Goal: Task Accomplishment & Management: Manage account settings

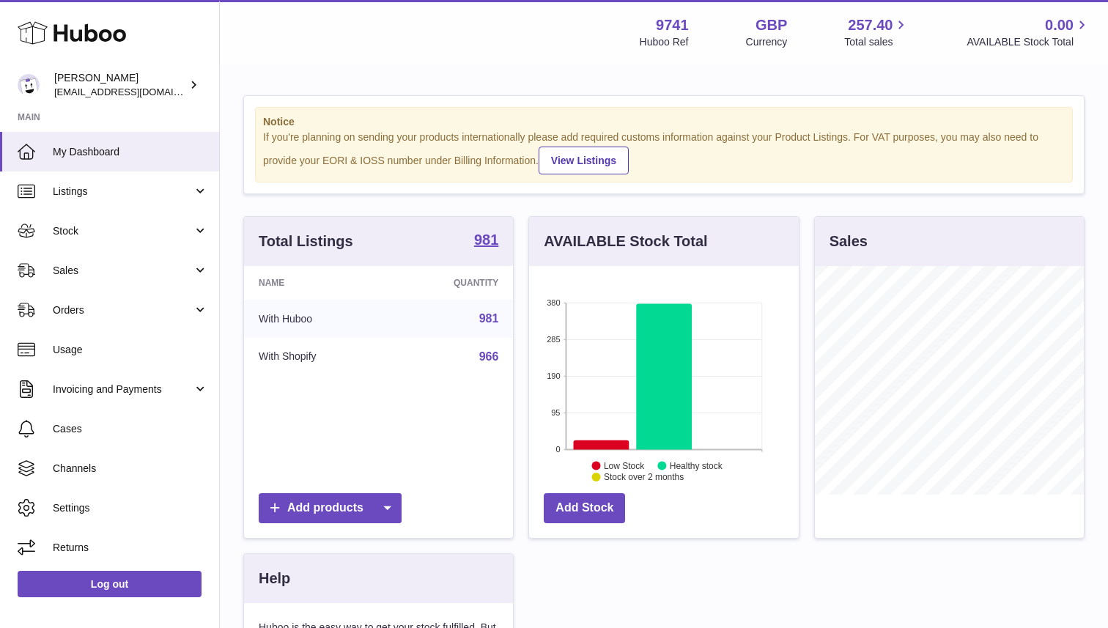
scroll to position [229, 269]
click at [81, 277] on span "Sales" at bounding box center [123, 271] width 140 height 14
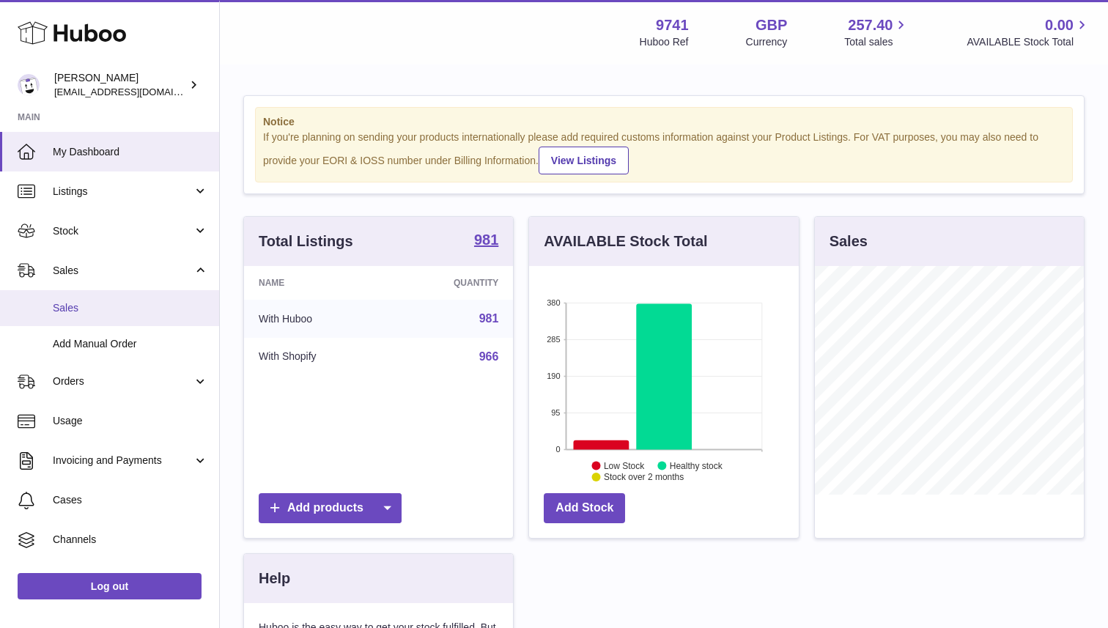
click at [94, 308] on span "Sales" at bounding box center [130, 308] width 155 height 14
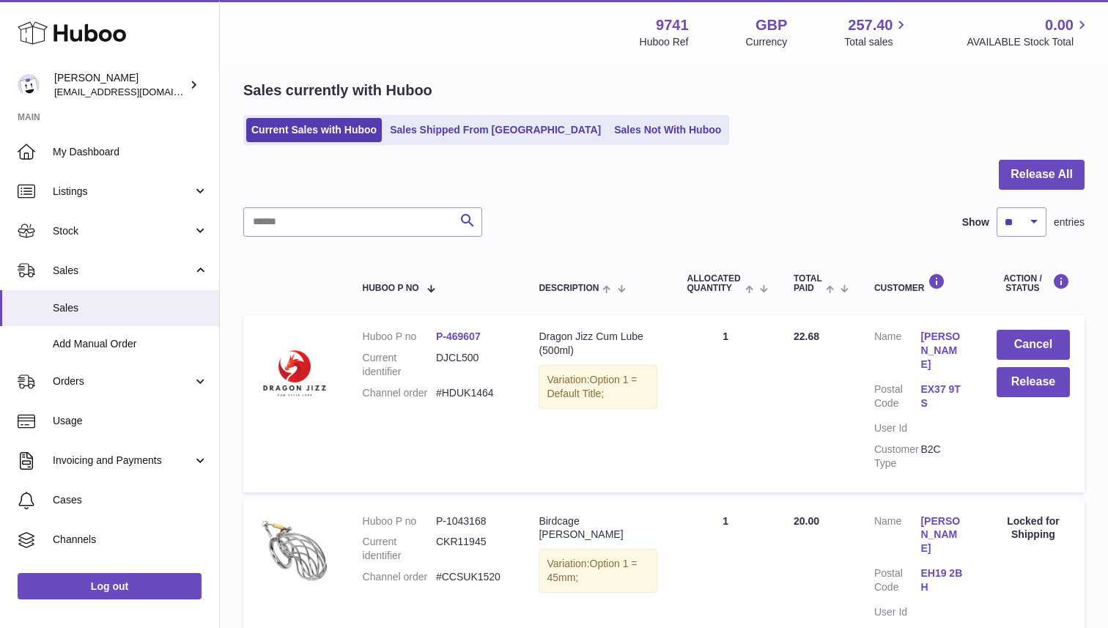
scroll to position [64, 0]
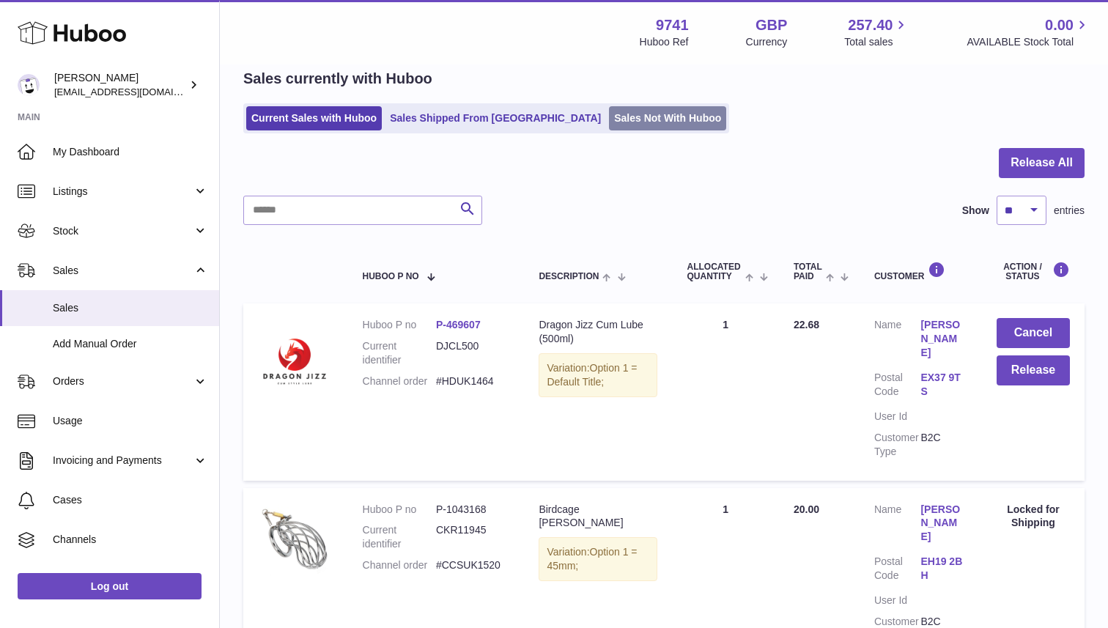
click at [609, 126] on link "Sales Not With Huboo" at bounding box center [667, 118] width 117 height 24
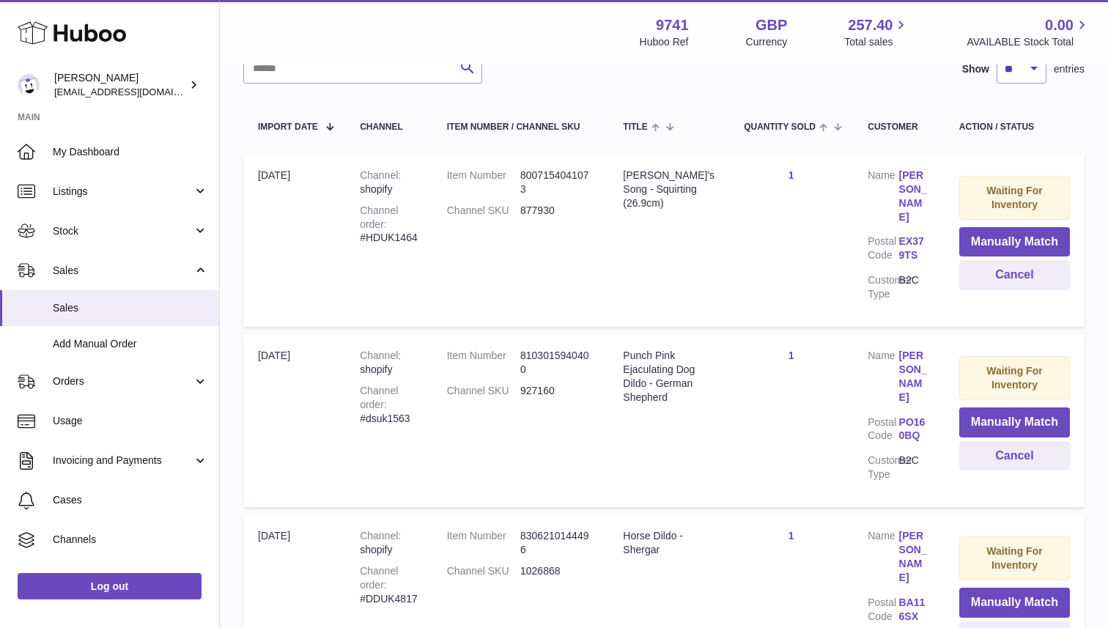
scroll to position [211, 0]
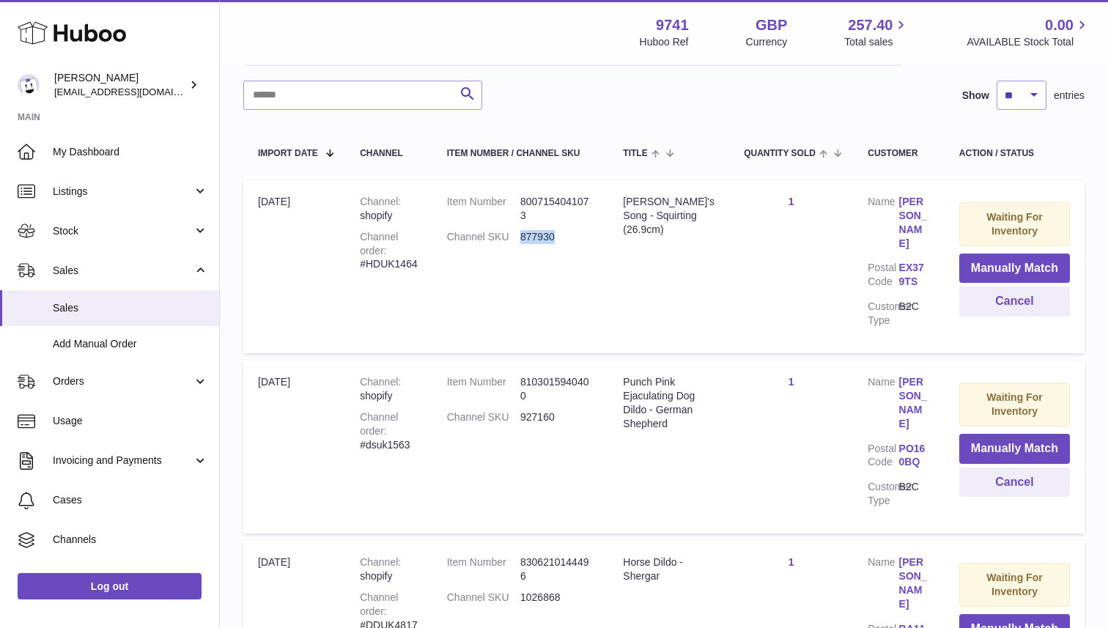
drag, startPoint x: 566, startPoint y: 222, endPoint x: 522, endPoint y: 222, distance: 44.0
click at [522, 222] on dl "Item Number 8007154041073 Channel SKU 877930" at bounding box center [520, 223] width 147 height 56
copy dl "877930"
click at [1034, 271] on button "Manually Match" at bounding box center [1014, 268] width 111 height 30
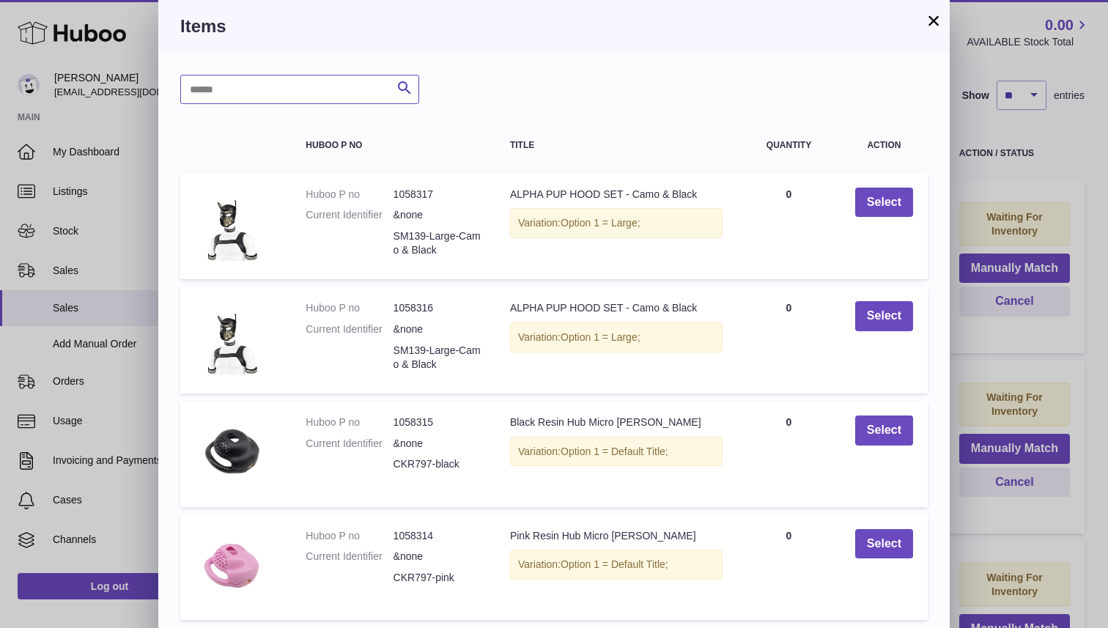
click at [299, 99] on input "text" at bounding box center [299, 89] width 239 height 29
paste input "******"
type input "******"
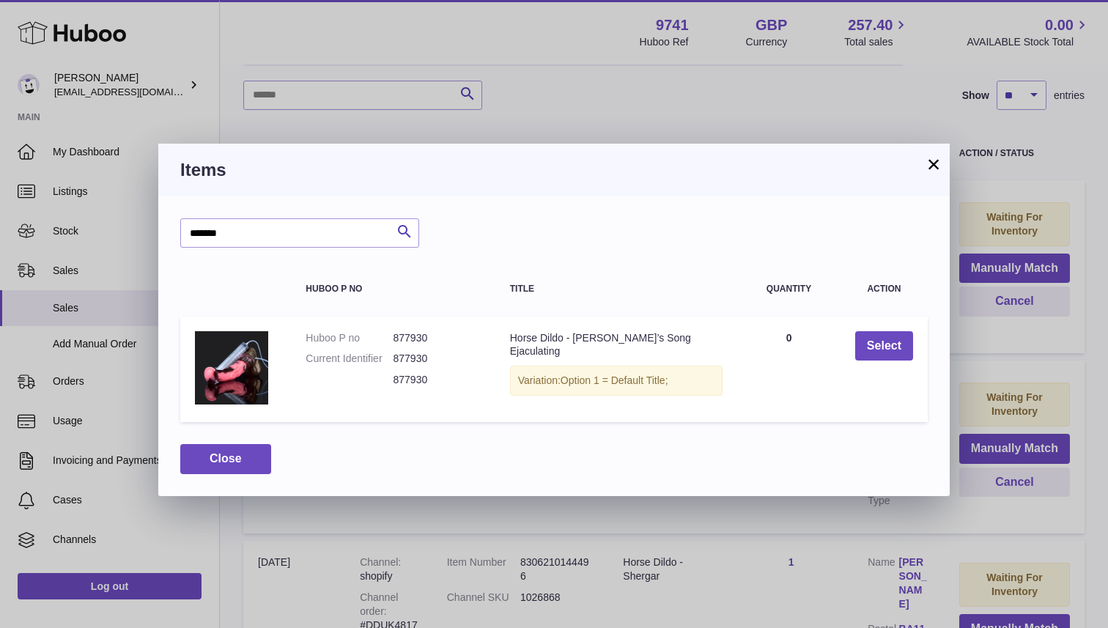
click at [927, 160] on button "×" at bounding box center [934, 164] width 18 height 18
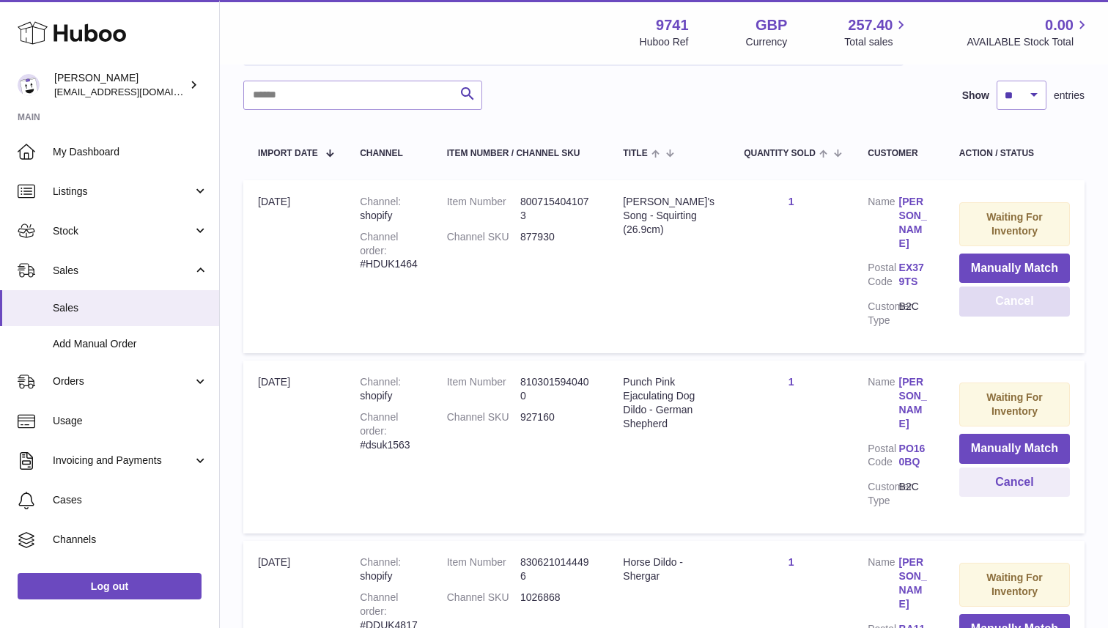
click at [1029, 311] on button "Cancel" at bounding box center [1014, 301] width 111 height 30
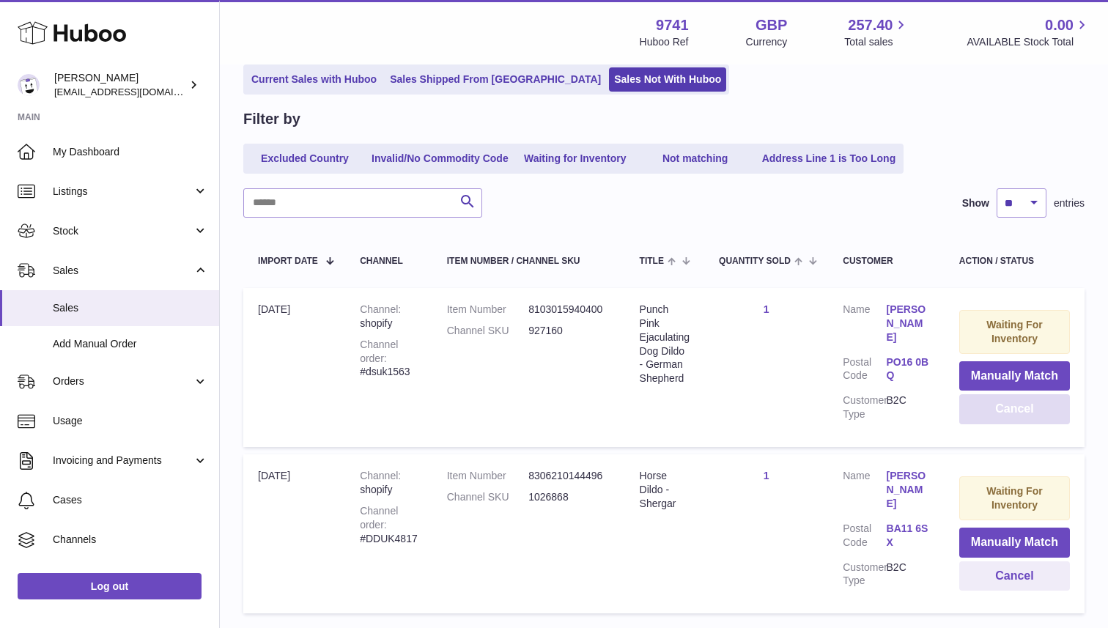
scroll to position [0, 0]
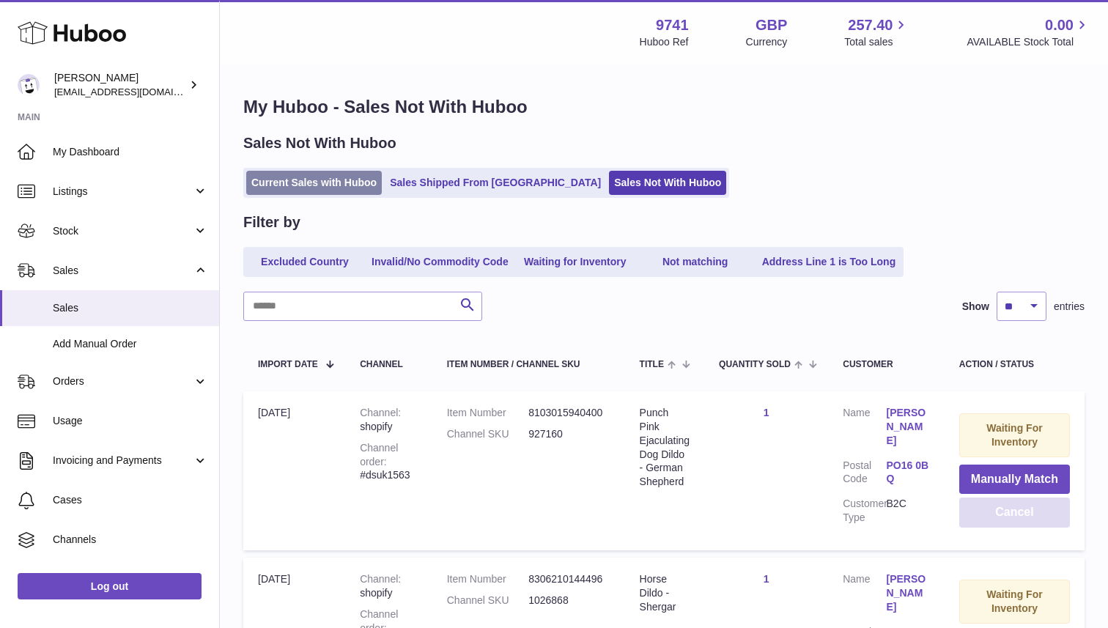
click at [336, 182] on link "Current Sales with Huboo" at bounding box center [314, 183] width 136 height 24
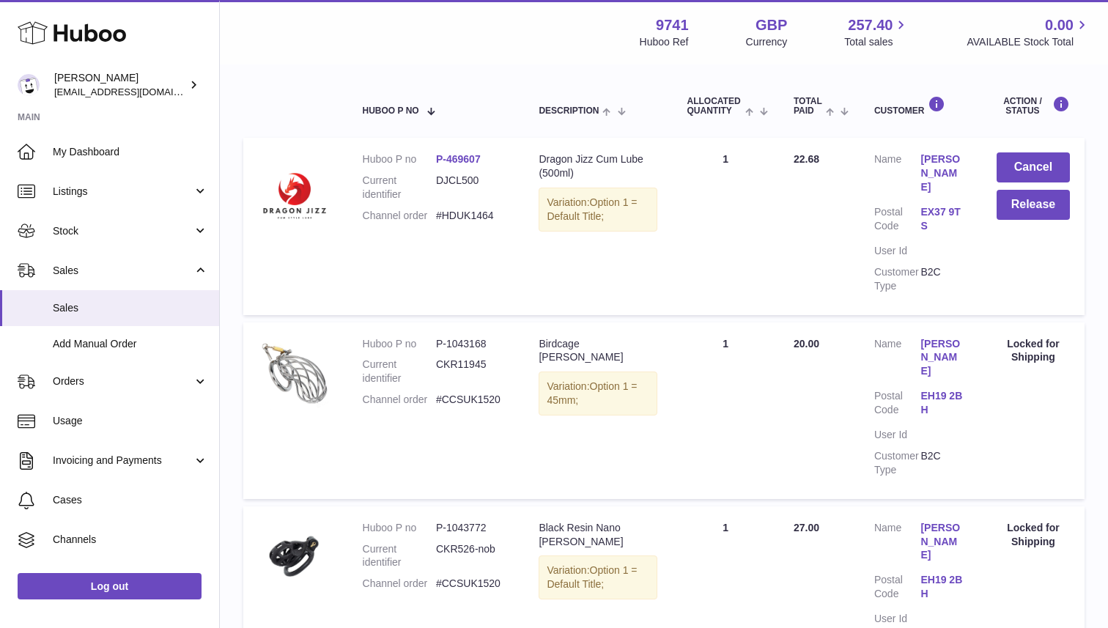
scroll to position [226, 0]
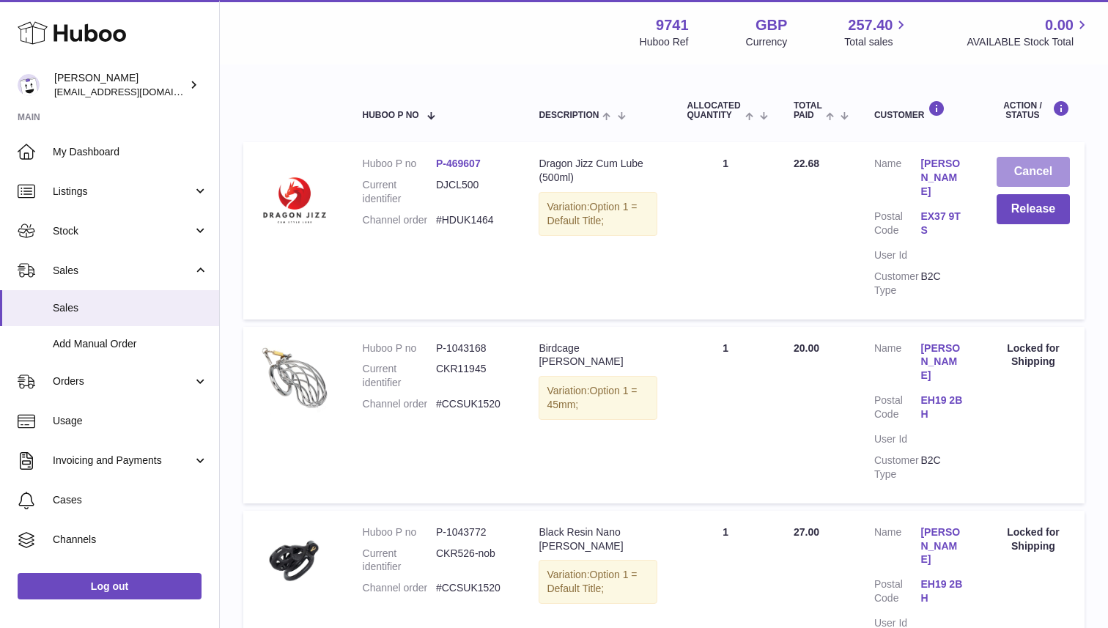
click at [1026, 167] on button "Cancel" at bounding box center [1032, 172] width 73 height 30
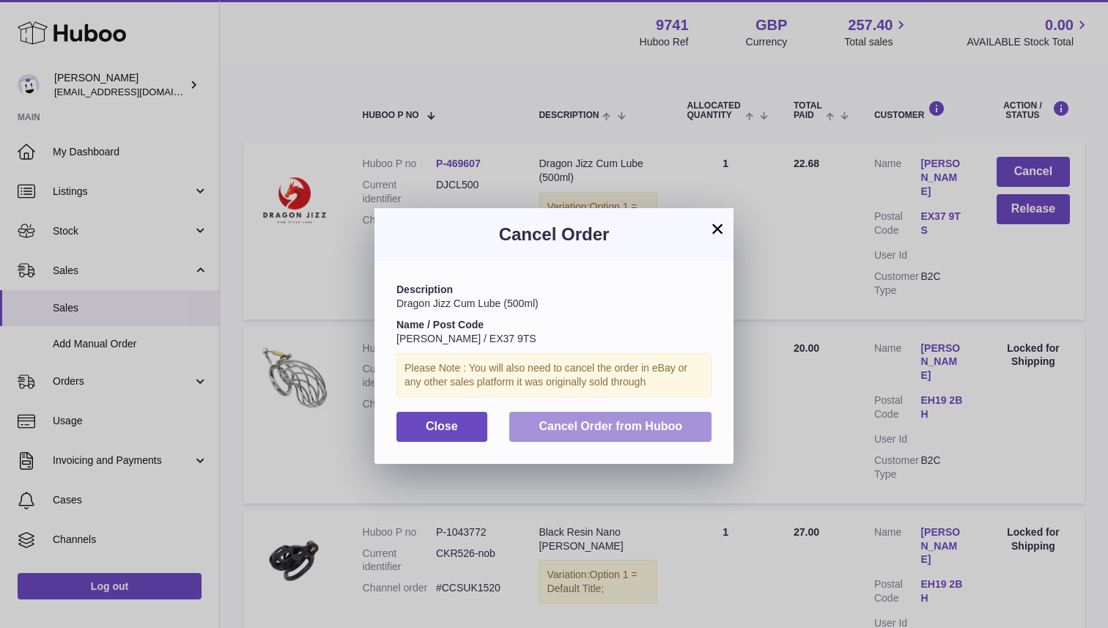
click at [615, 426] on span "Cancel Order from Huboo" at bounding box center [610, 426] width 144 height 12
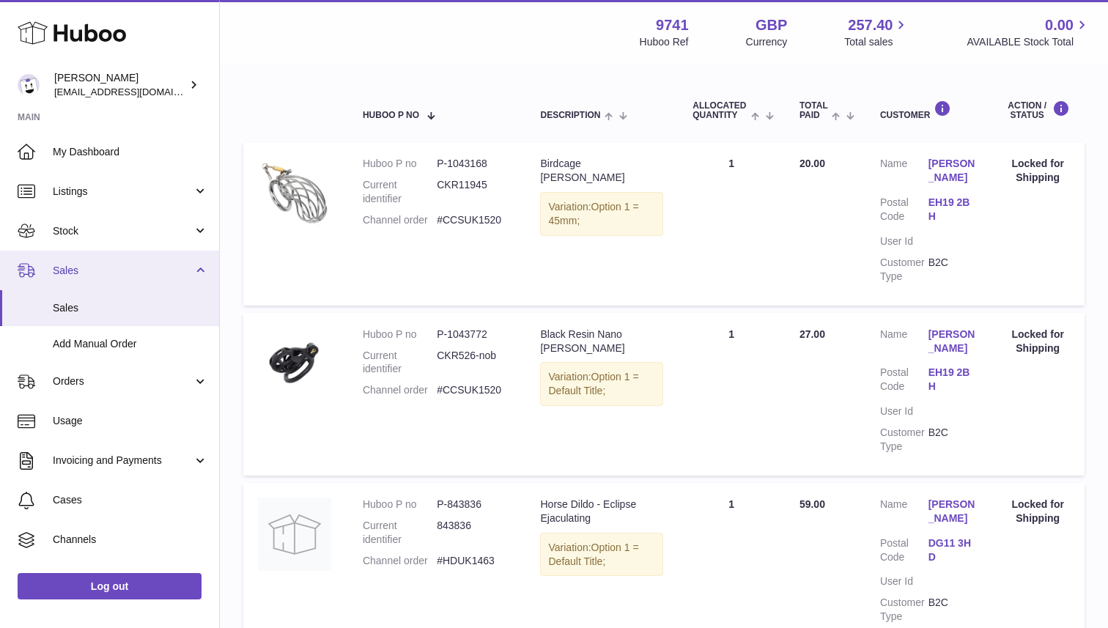
click at [95, 264] on span "Sales" at bounding box center [123, 271] width 140 height 14
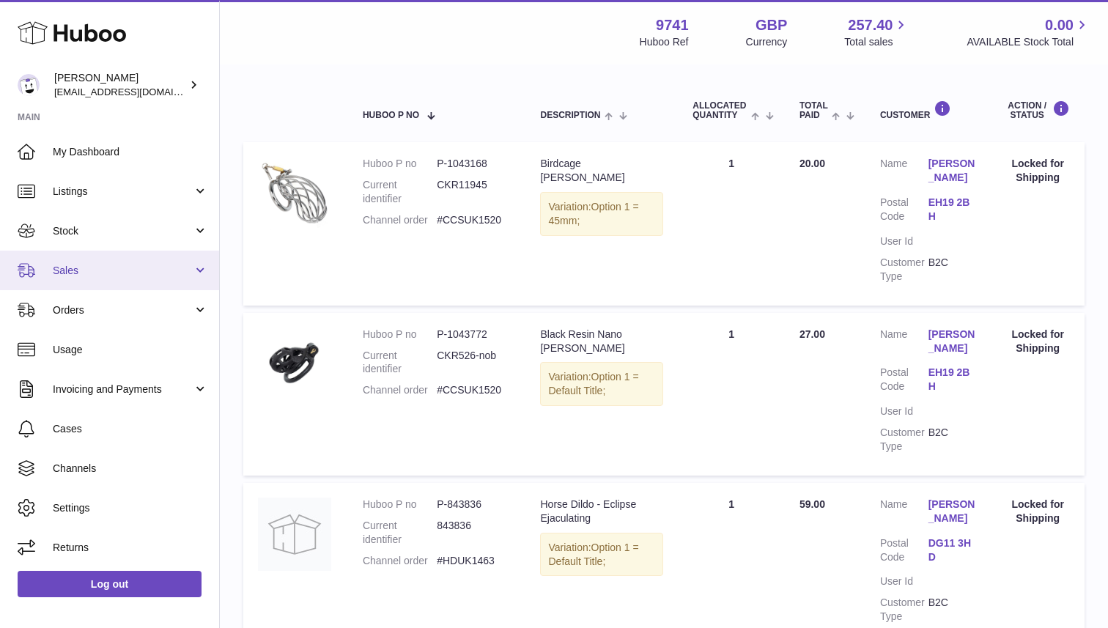
click at [95, 264] on span "Sales" at bounding box center [123, 271] width 140 height 14
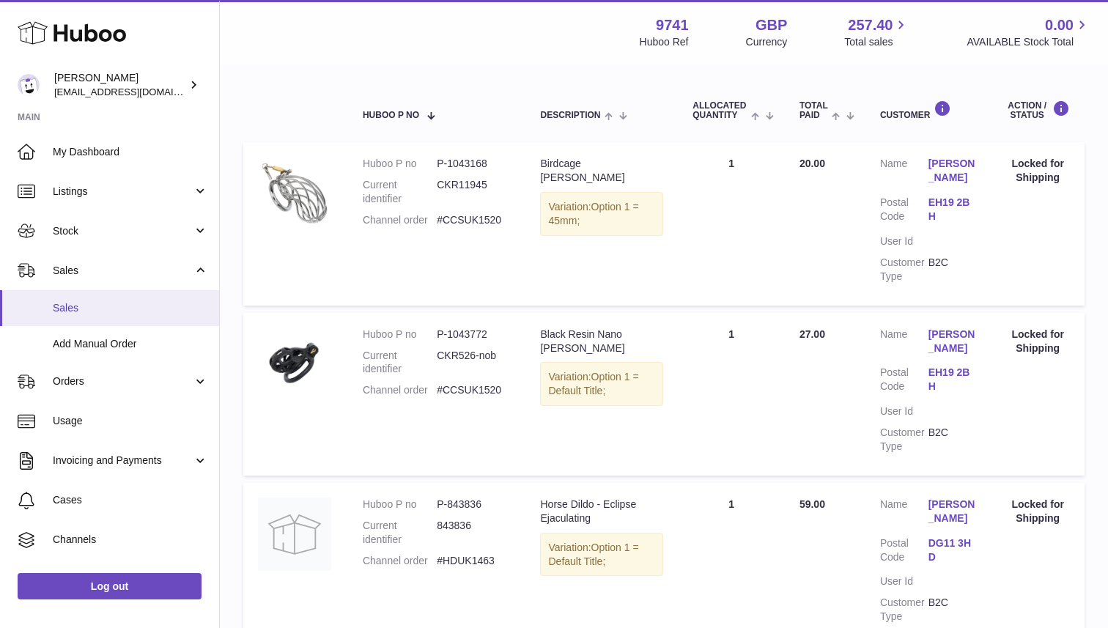
click at [83, 309] on span "Sales" at bounding box center [130, 308] width 155 height 14
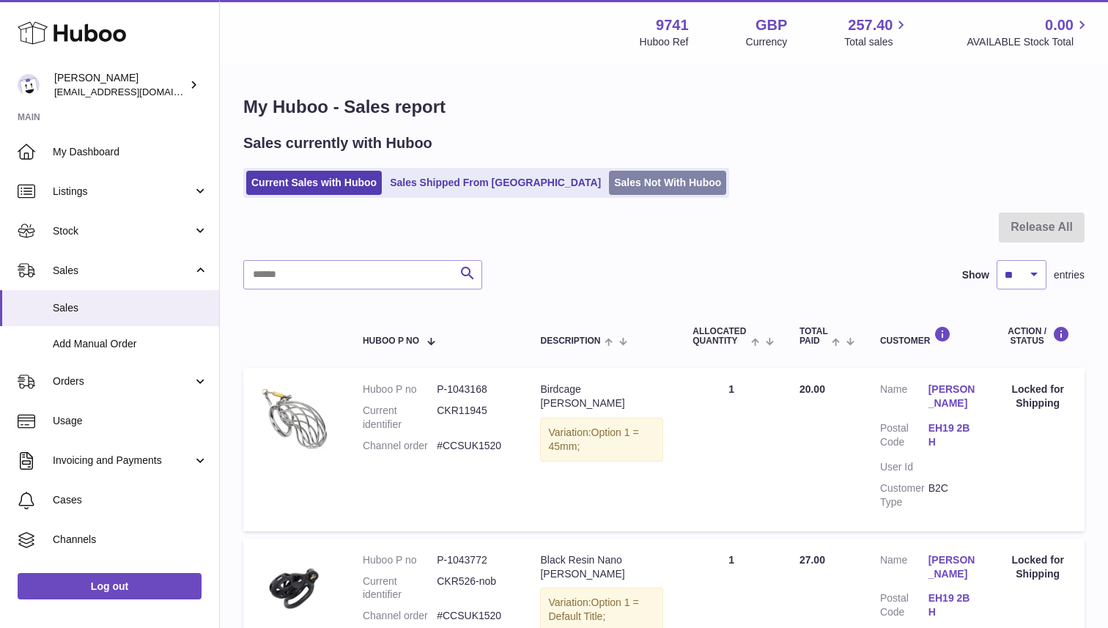
click at [609, 185] on link "Sales Not With Huboo" at bounding box center [667, 183] width 117 height 24
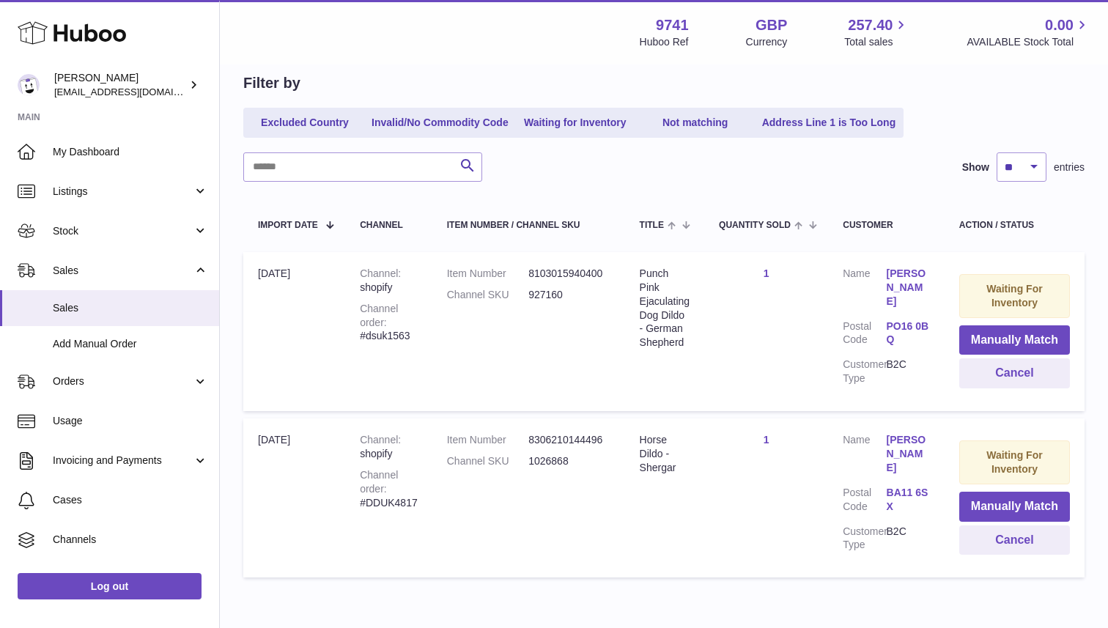
scroll to position [196, 0]
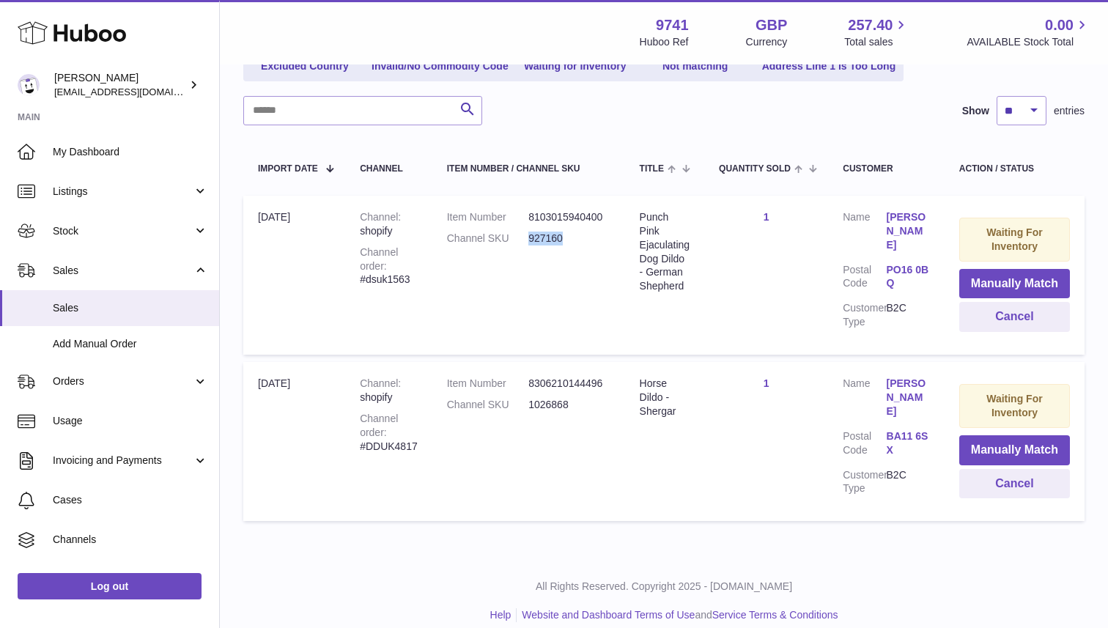
drag, startPoint x: 567, startPoint y: 240, endPoint x: 524, endPoint y: 240, distance: 43.2
click at [524, 240] on dl "Item Number 8103015940400 Channel SKU 927160" at bounding box center [528, 231] width 163 height 42
copy dl "927160"
click at [1023, 284] on button "Manually Match" at bounding box center [1014, 284] width 111 height 30
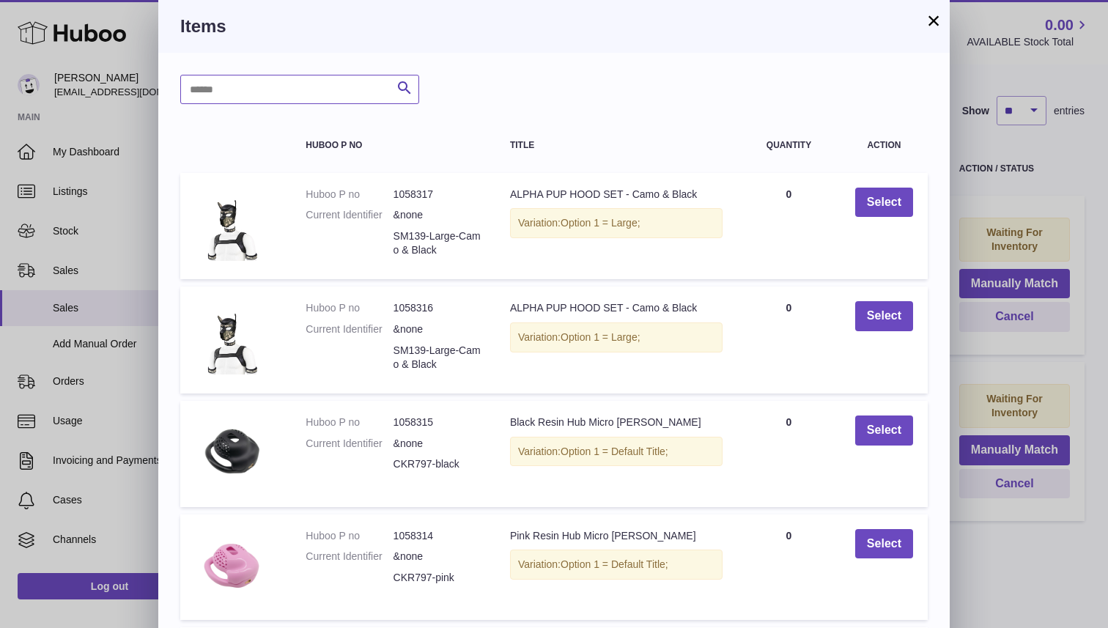
click at [341, 93] on input "text" at bounding box center [299, 89] width 239 height 29
paste input "******"
type input "******"
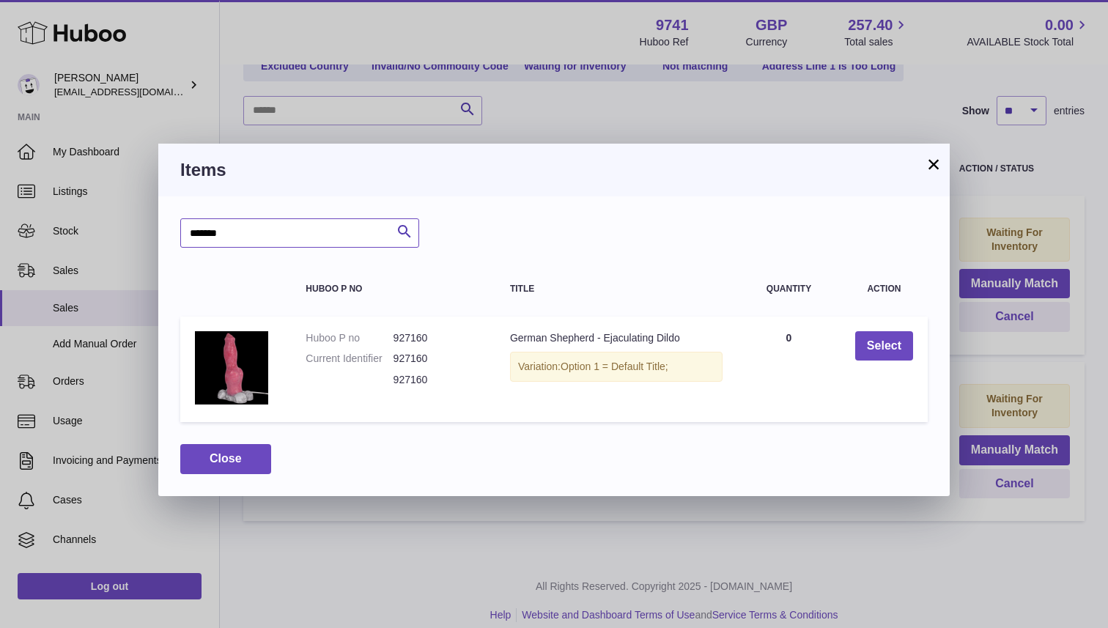
click at [935, 160] on button "×" at bounding box center [934, 164] width 18 height 18
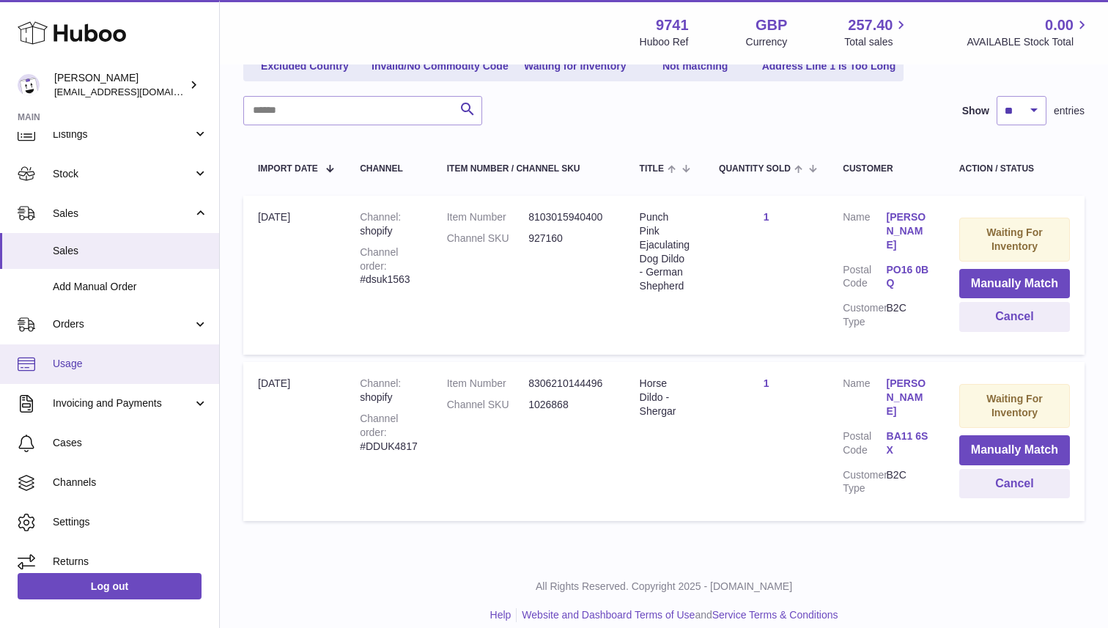
scroll to position [70, 0]
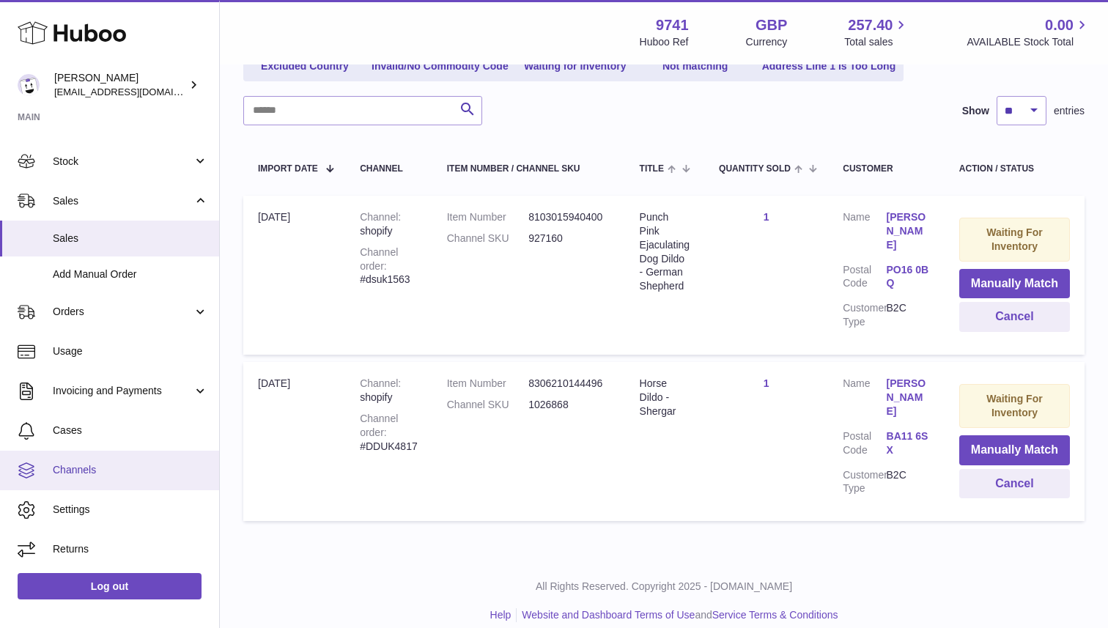
click at [65, 473] on span "Channels" at bounding box center [130, 470] width 155 height 14
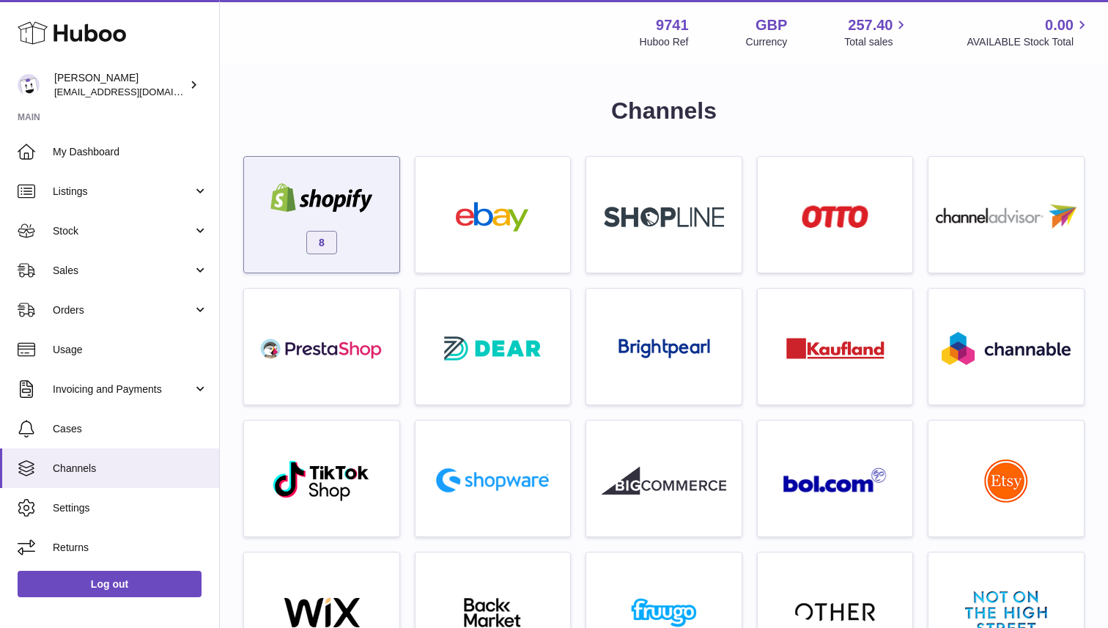
click at [325, 195] on img at bounding box center [321, 197] width 125 height 29
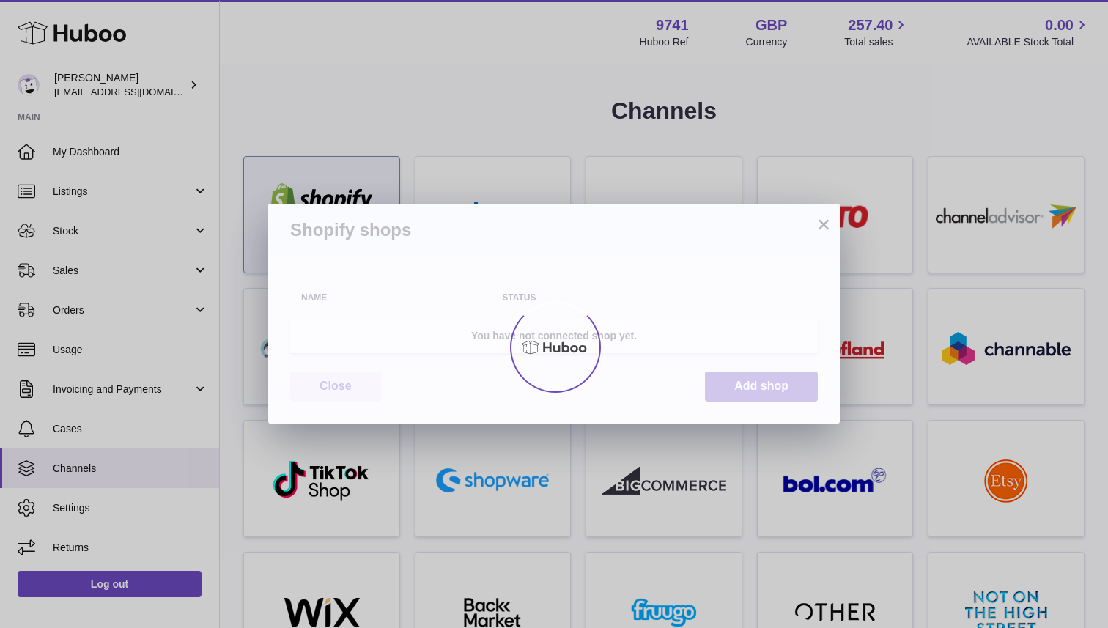
click at [325, 195] on div at bounding box center [554, 347] width 1108 height 562
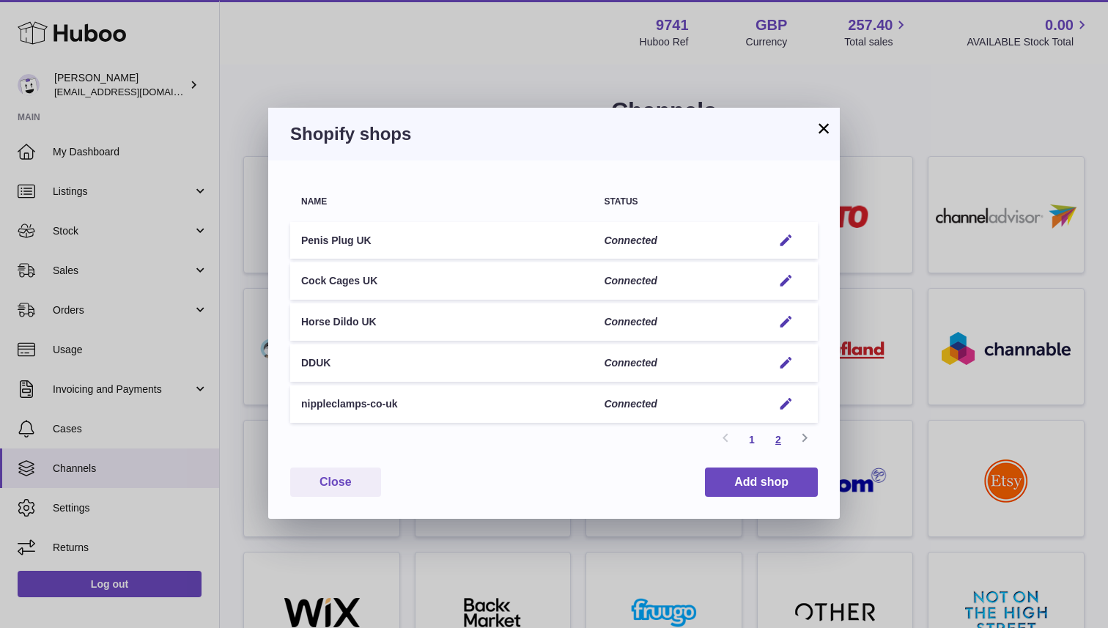
click at [774, 434] on link "2" at bounding box center [778, 439] width 26 height 26
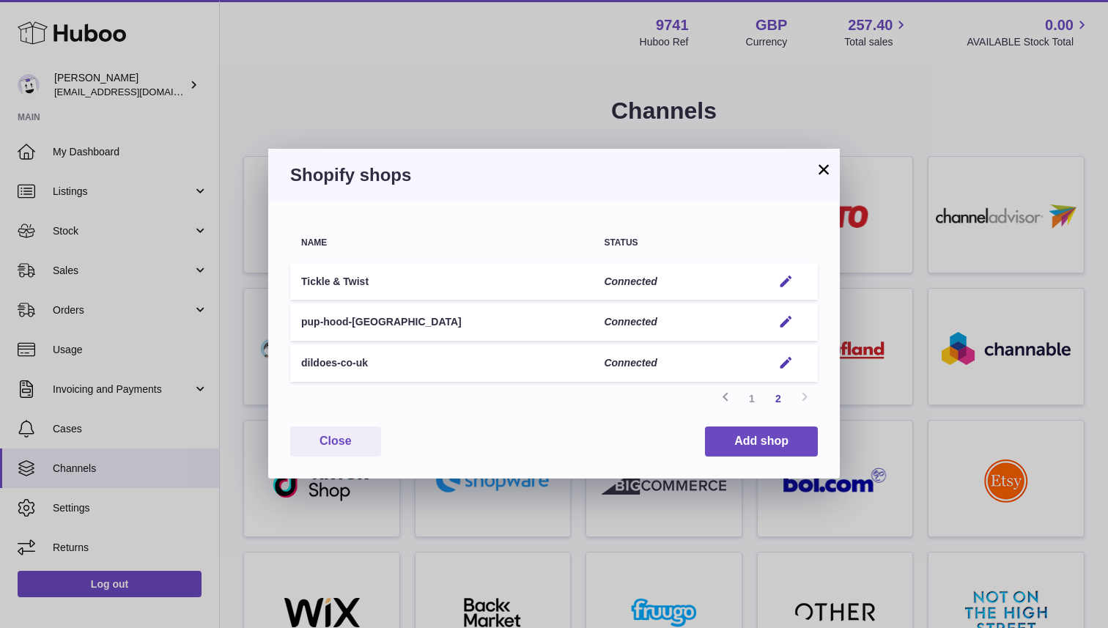
drag, startPoint x: 391, startPoint y: 370, endPoint x: 286, endPoint y: 368, distance: 104.8
click at [286, 368] on div "Name Status Tickle & Twist Connected Edit pup-hood-[GEOGRAPHIC_DATA] Connected …" at bounding box center [553, 339] width 571 height 276
click at [396, 371] on td "dildoes-co-uk" at bounding box center [441, 362] width 303 height 37
drag, startPoint x: 380, startPoint y: 368, endPoint x: 294, endPoint y: 366, distance: 86.5
click at [294, 366] on td "dildoes-co-uk" at bounding box center [441, 362] width 303 height 37
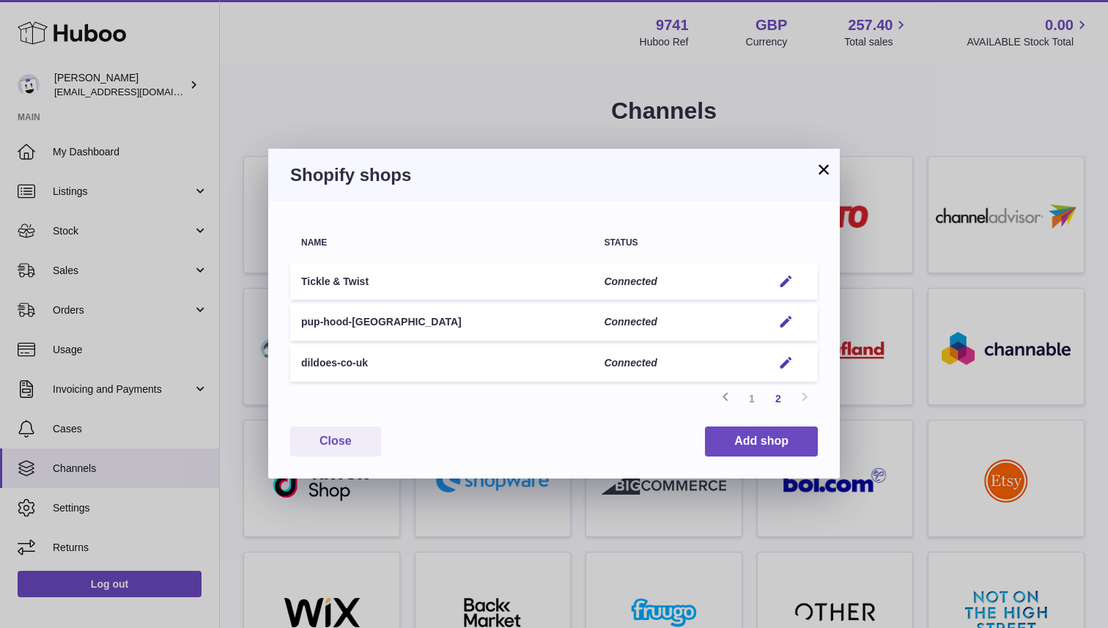
copy td "dildoes-co-uk"
click at [84, 438] on div "× Shopify shops Name Status Tickle & Twist Connected Edit pup-hood-[GEOGRAPHIC_…" at bounding box center [554, 314] width 1108 height 628
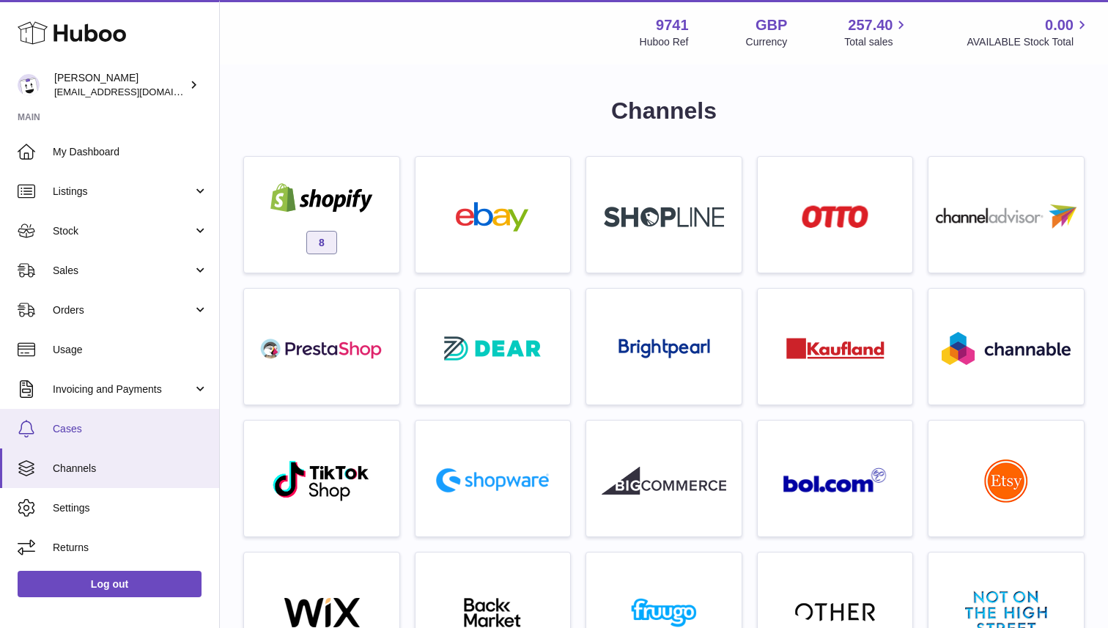
click at [85, 437] on link "Cases" at bounding box center [109, 429] width 219 height 40
click at [64, 425] on span "Cases" at bounding box center [130, 429] width 155 height 14
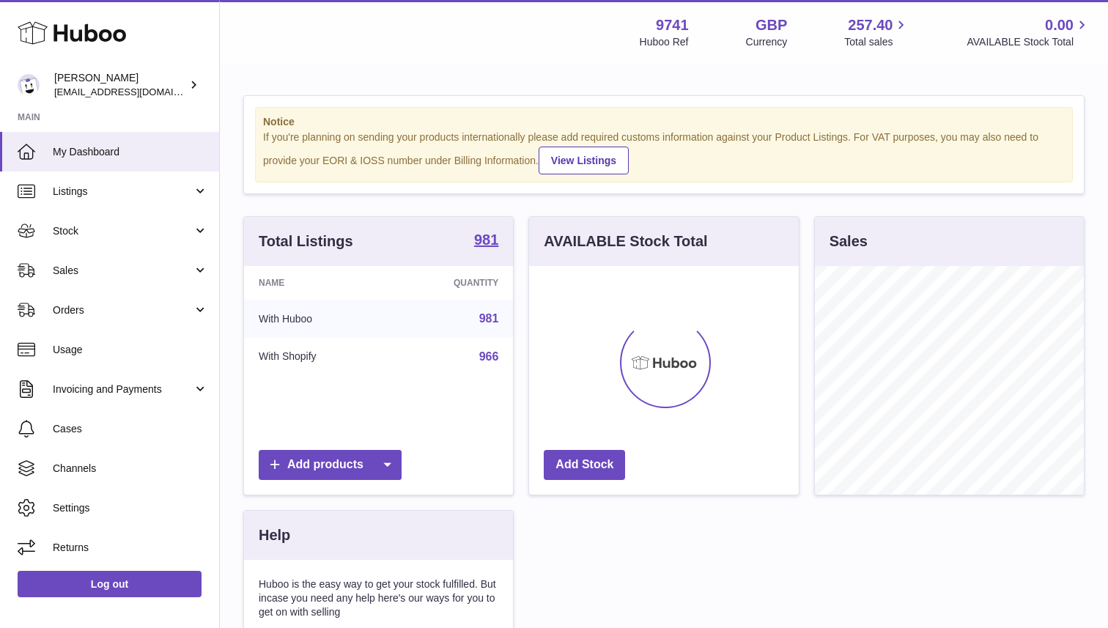
scroll to position [229, 269]
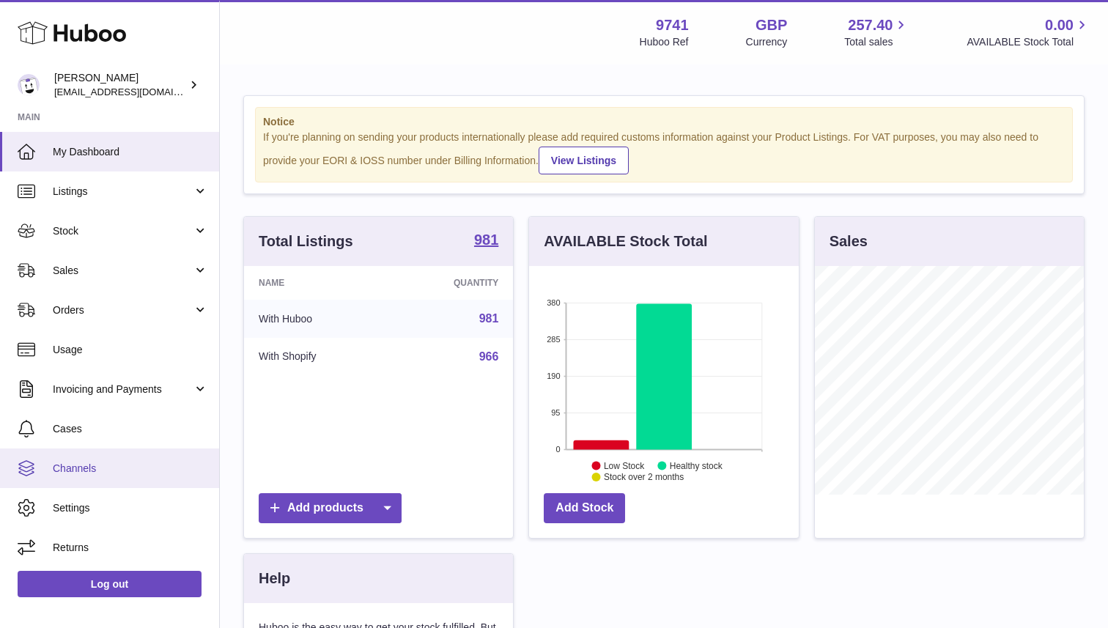
click at [73, 466] on span "Channels" at bounding box center [130, 469] width 155 height 14
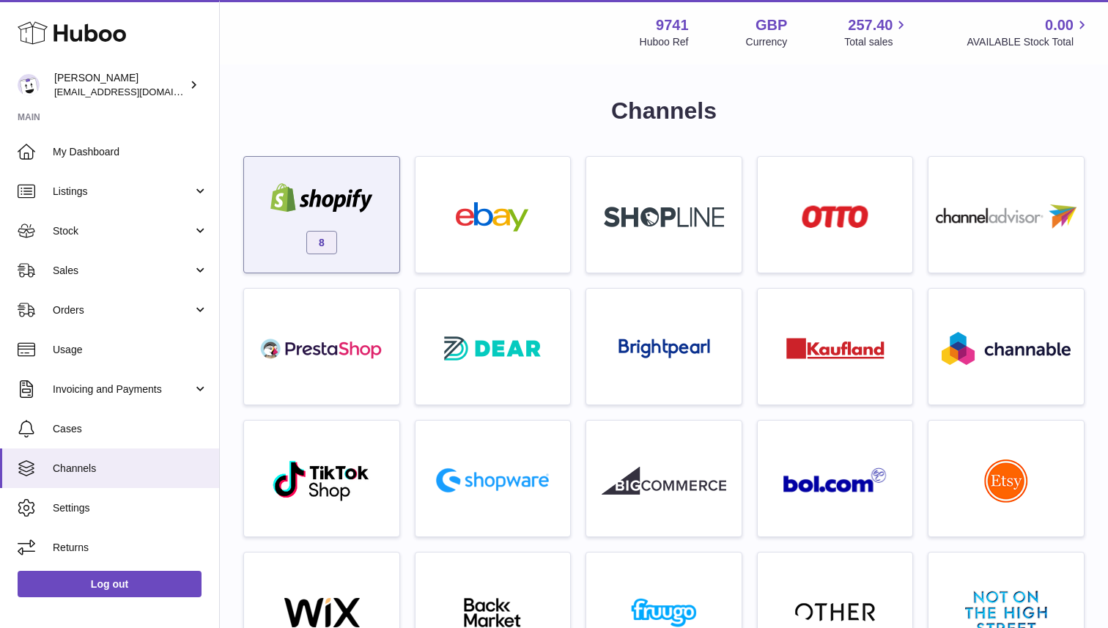
click at [363, 210] on img at bounding box center [321, 197] width 125 height 29
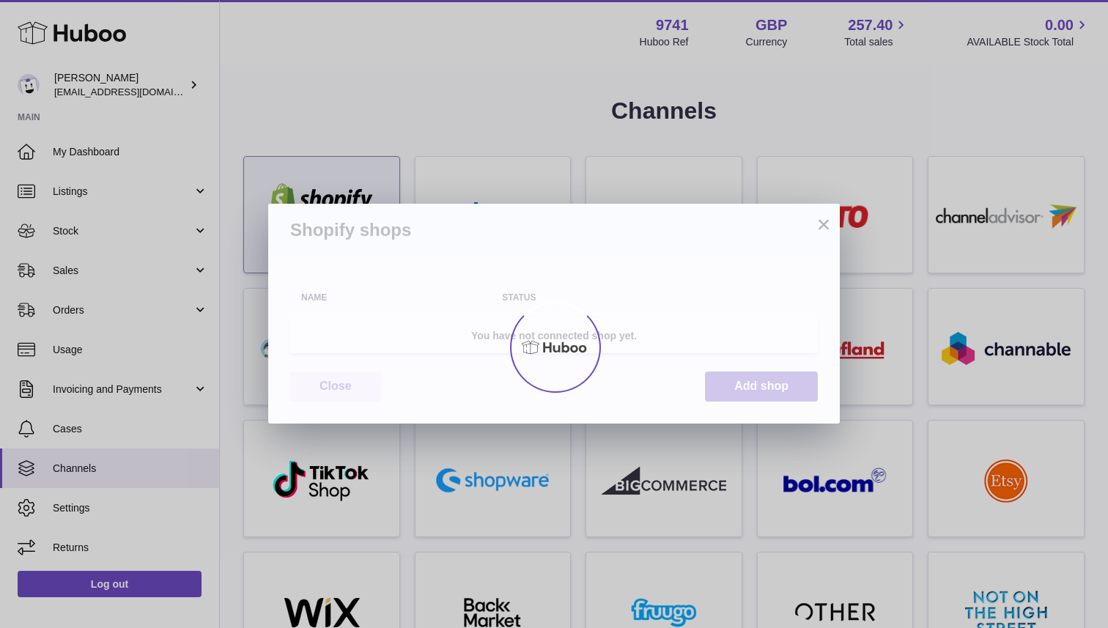
click at [363, 210] on div at bounding box center [554, 347] width 1108 height 562
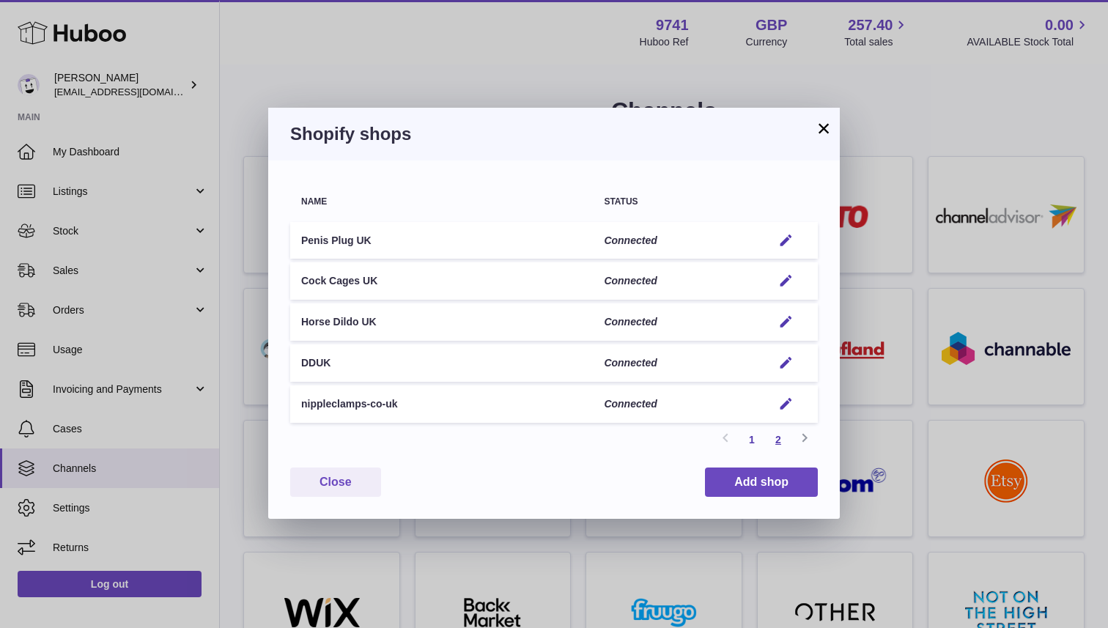
click at [776, 440] on link "2" at bounding box center [778, 439] width 26 height 26
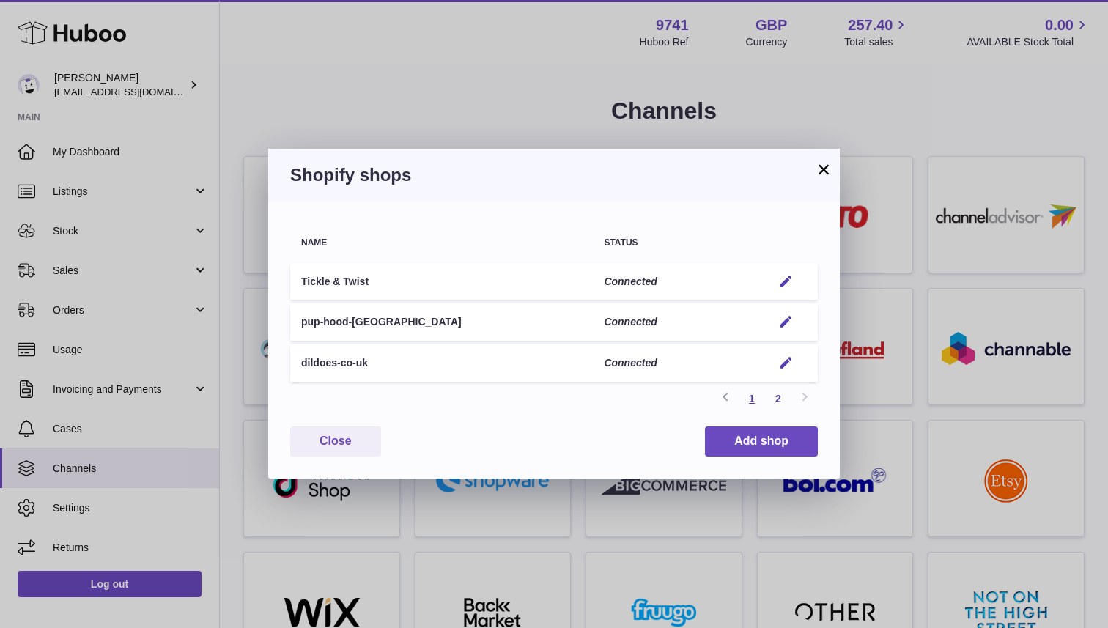
click at [754, 396] on link "1" at bounding box center [751, 398] width 26 height 26
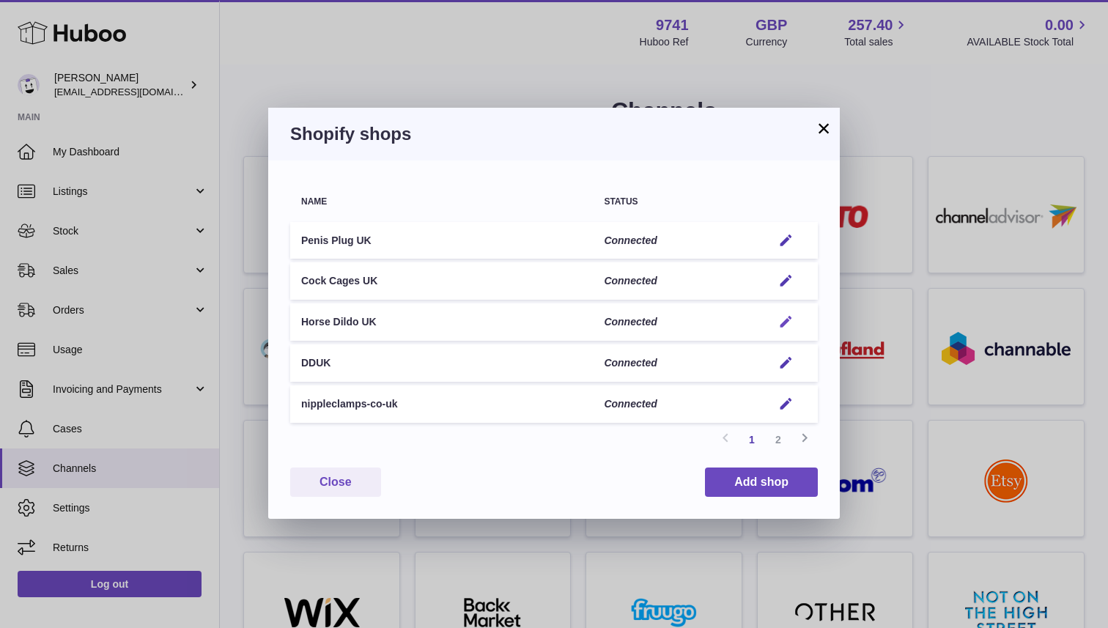
click at [778, 324] on em "button" at bounding box center [785, 321] width 15 height 15
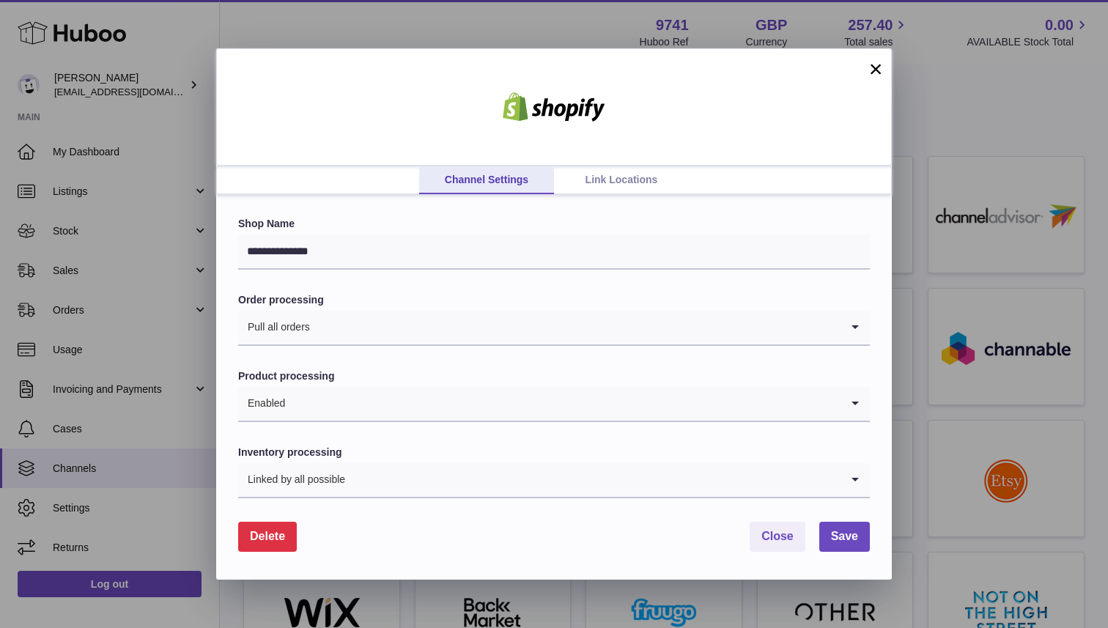
click at [625, 169] on link "Link Locations" at bounding box center [621, 180] width 135 height 28
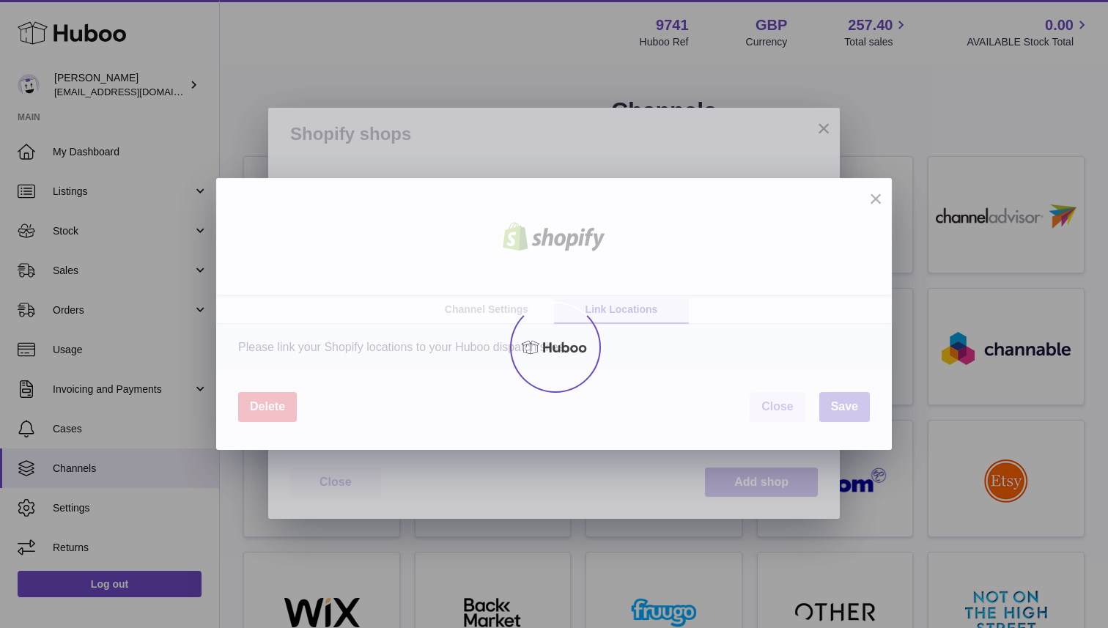
click at [623, 177] on div at bounding box center [554, 347] width 1108 height 562
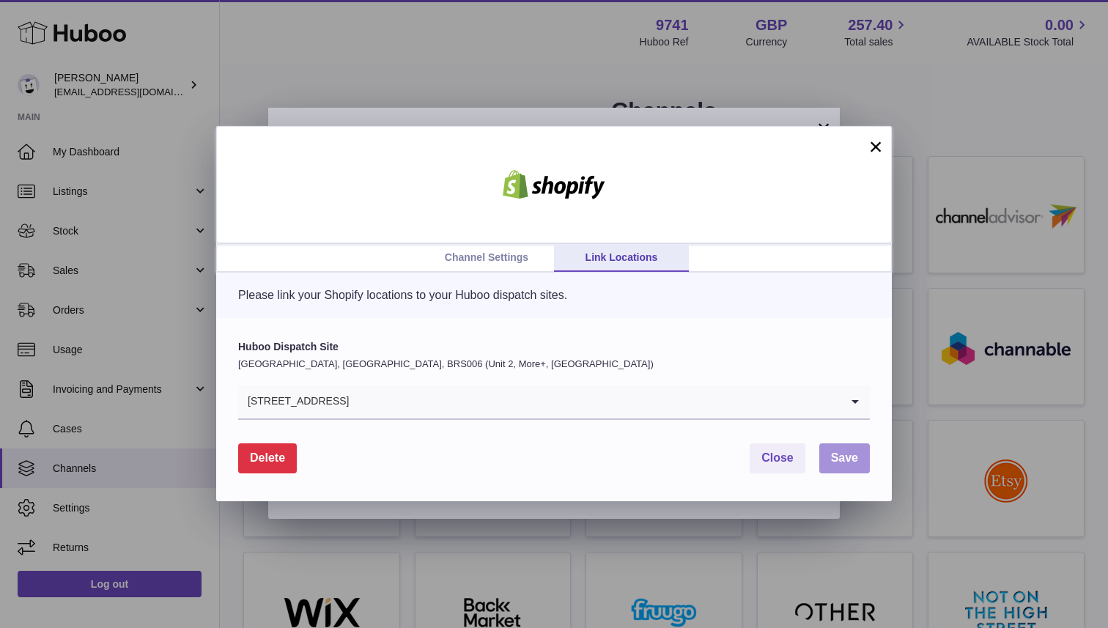
click at [843, 453] on span "Save" at bounding box center [844, 457] width 27 height 12
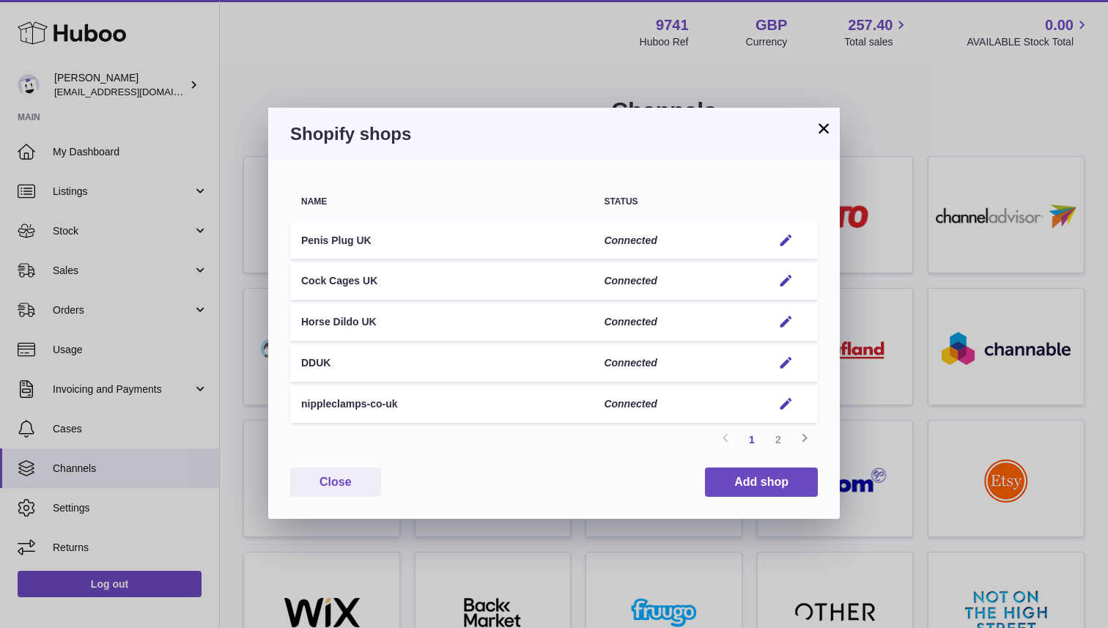
drag, startPoint x: 297, startPoint y: 322, endPoint x: 379, endPoint y: 323, distance: 82.8
click at [379, 323] on td "Horse Dildo UK" at bounding box center [441, 321] width 303 height 37
copy td "Horse Dildo UK"
click at [777, 436] on link "2" at bounding box center [778, 439] width 26 height 26
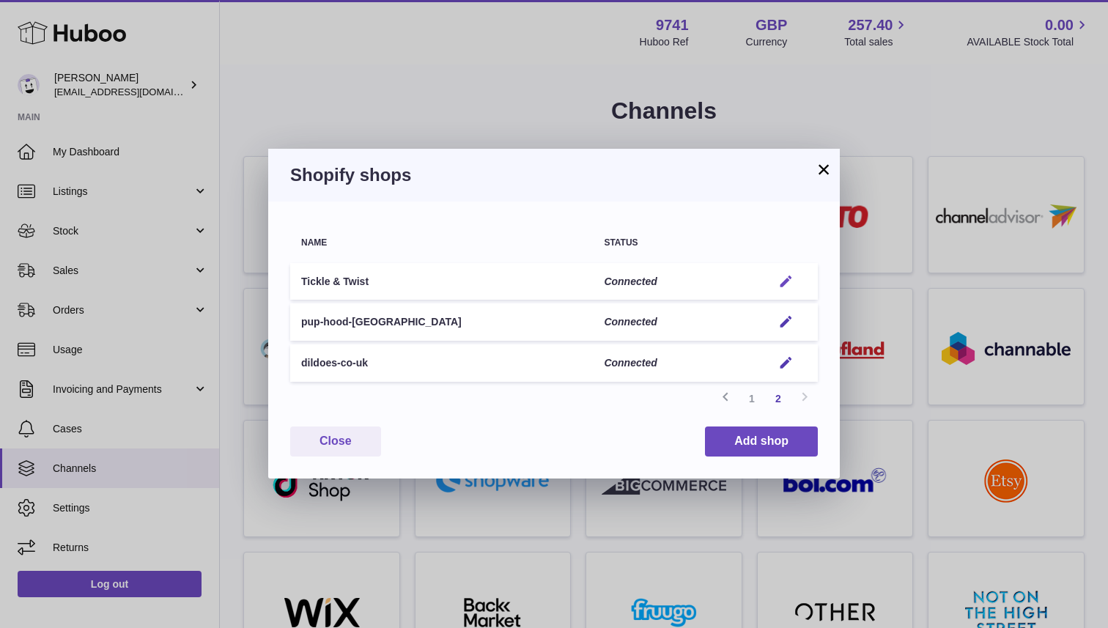
click at [785, 279] on em "button" at bounding box center [785, 281] width 15 height 15
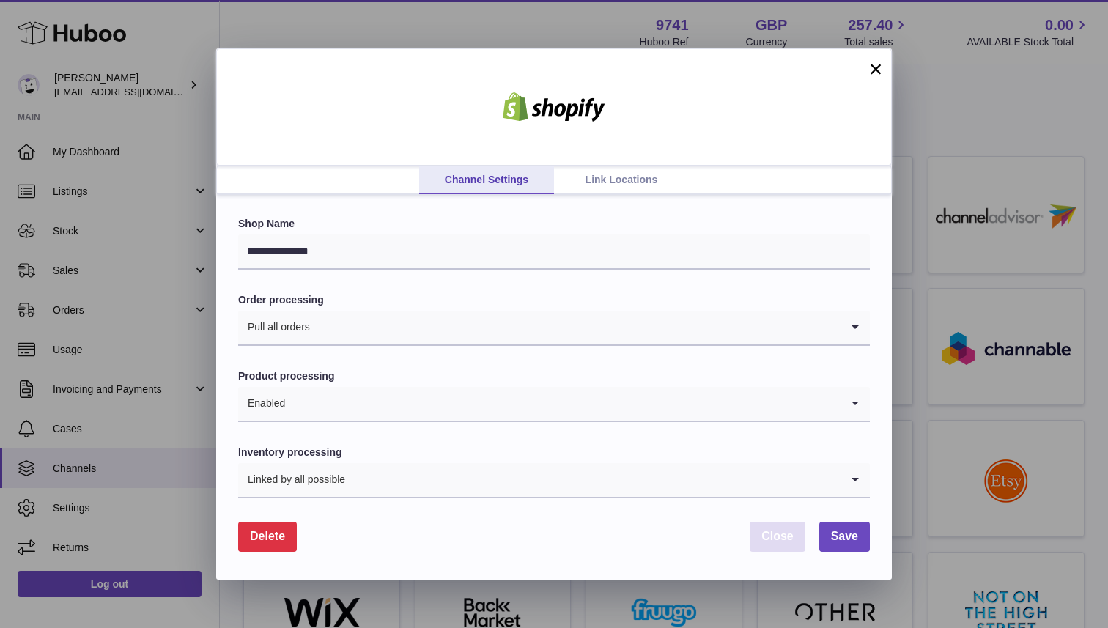
click at [776, 523] on button "Close" at bounding box center [777, 537] width 56 height 30
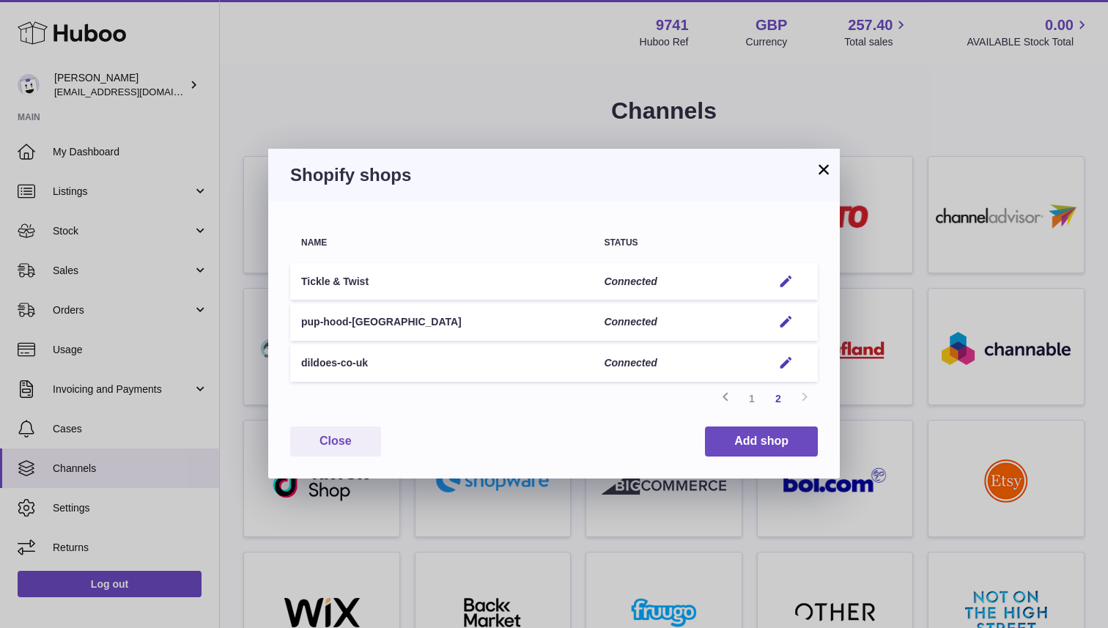
drag, startPoint x: 299, startPoint y: 276, endPoint x: 369, endPoint y: 289, distance: 71.4
click at [369, 289] on td "Tickle & Twist" at bounding box center [441, 281] width 303 height 37
copy td "Tickle & Twist"
drag, startPoint x: 380, startPoint y: 328, endPoint x: 297, endPoint y: 316, distance: 83.7
click at [301, 326] on td "pup-hood-[GEOGRAPHIC_DATA]" at bounding box center [441, 321] width 303 height 37
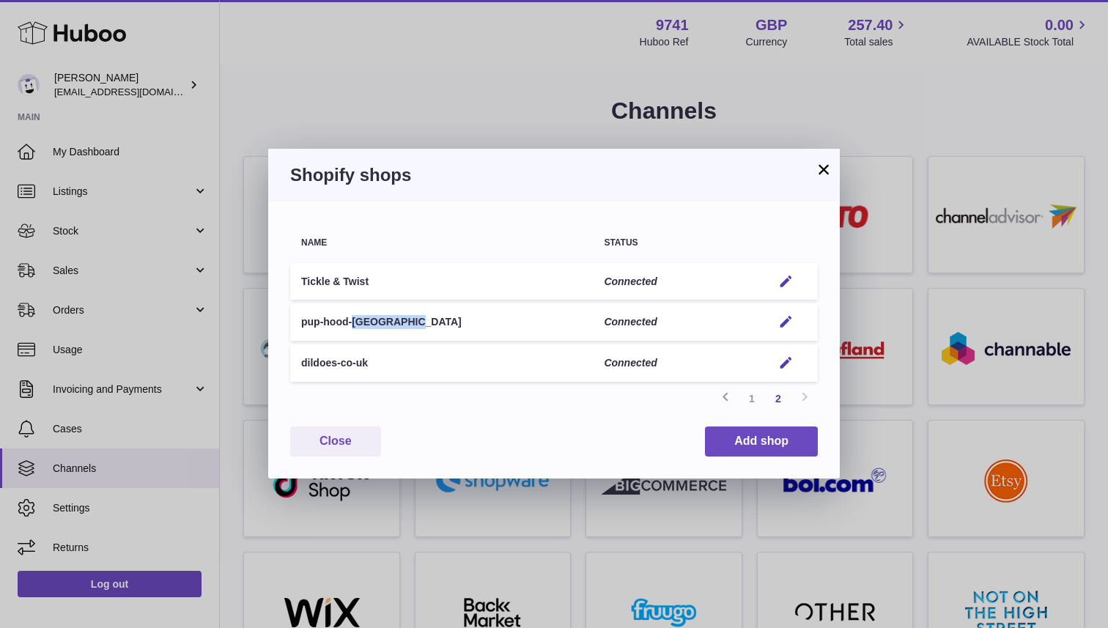
copy td "pup-hood-[GEOGRAPHIC_DATA]"
